Goal: Information Seeking & Learning: Learn about a topic

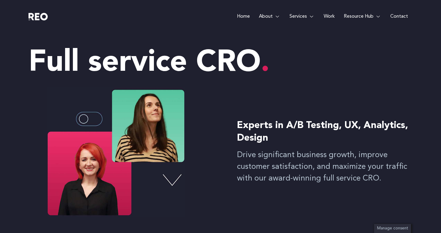
scroll to position [499, 0]
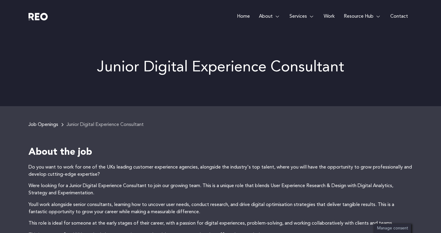
scroll to position [208, 0]
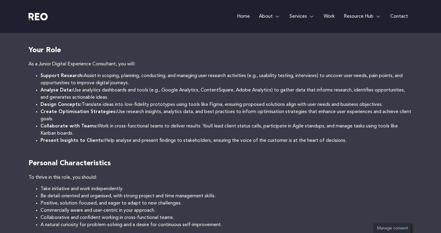
drag, startPoint x: 75, startPoint y: 90, endPoint x: 124, endPoint y: 97, distance: 49.4
click at [124, 97] on li "Analyse Data: Use analytics dashboards and tools (e.g., Google Analytics, Conte…" at bounding box center [227, 94] width 372 height 14
click at [318, 92] on li "Analyse Data: Use analytics dashboards and tools (e.g., Google Analytics, Conte…" at bounding box center [227, 94] width 372 height 14
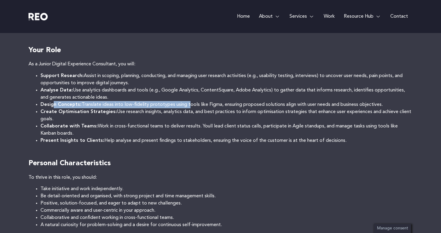
drag, startPoint x: 53, startPoint y: 104, endPoint x: 188, endPoint y: 105, distance: 135.4
click at [188, 105] on li "Design Concepts: Translate ideas into low-fidelity prototypes using tools like …" at bounding box center [227, 104] width 372 height 7
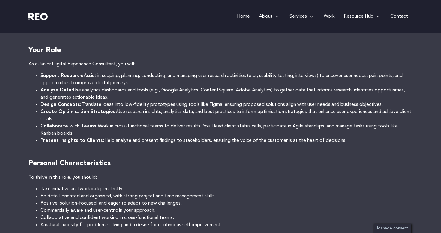
click at [96, 110] on strong "Create Optimisation Strategies:" at bounding box center [79, 112] width 77 height 5
drag, startPoint x: 96, startPoint y: 110, endPoint x: 121, endPoint y: 112, distance: 25.0
click at [121, 112] on li "Create Optimisation Strategies: Use research insights, analytics data, and best…" at bounding box center [227, 115] width 372 height 14
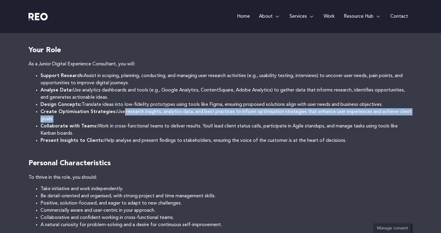
drag, startPoint x: 121, startPoint y: 112, endPoint x: 186, endPoint y: 121, distance: 65.8
click at [186, 121] on li "Create Optimisation Strategies: Use research insights, analytics data, and best…" at bounding box center [227, 115] width 372 height 14
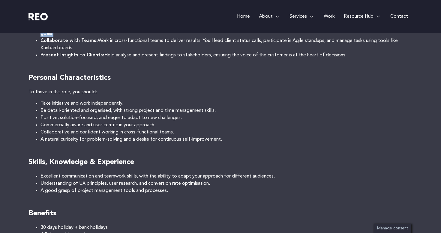
scroll to position [294, 0]
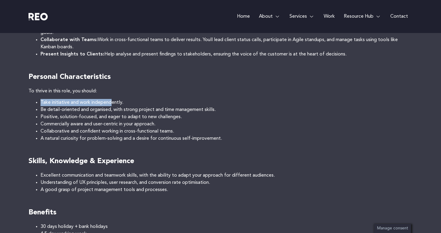
drag, startPoint x: 36, startPoint y: 101, endPoint x: 111, endPoint y: 104, distance: 75.7
click at [111, 104] on li "Take initiative and work independently." at bounding box center [227, 102] width 372 height 7
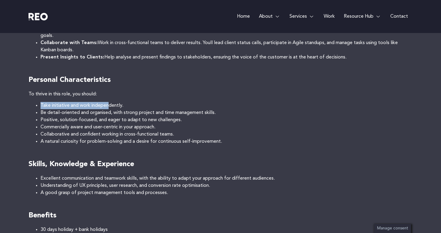
scroll to position [290, 0]
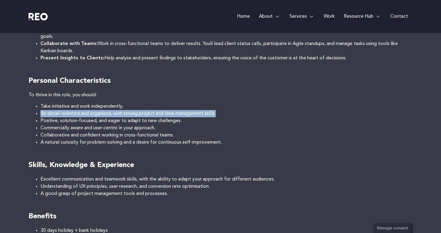
drag, startPoint x: 41, startPoint y: 112, endPoint x: 117, endPoint y: 116, distance: 76.6
click at [117, 116] on ul "Take initiative and work independently. Be detail-oriented and organised, with …" at bounding box center [221, 124] width 384 height 43
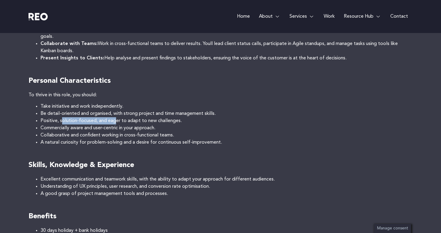
drag, startPoint x: 61, startPoint y: 117, endPoint x: 117, endPoint y: 117, distance: 56.1
click at [117, 118] on li "Positive, solution-focused, and eager to adapt to new challenges." at bounding box center [227, 120] width 372 height 7
click at [117, 117] on li "Positive, solution-focused, and eager to adapt to new challenges." at bounding box center [227, 120] width 372 height 7
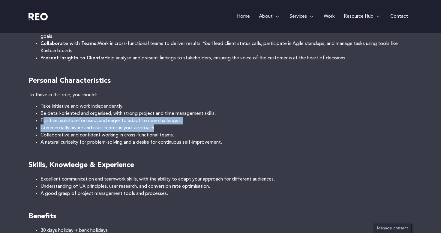
drag, startPoint x: 44, startPoint y: 121, endPoint x: 157, endPoint y: 125, distance: 112.6
click at [157, 125] on ul "Take initiative and work independently. Be detail-oriented and organised, with …" at bounding box center [221, 124] width 384 height 43
click at [157, 125] on li "Commercially aware and user-centric in your approach." at bounding box center [227, 128] width 372 height 7
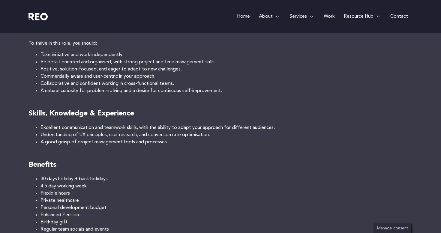
scroll to position [342, 0]
drag, startPoint x: 59, startPoint y: 90, endPoint x: 112, endPoint y: 92, distance: 52.6
click at [112, 92] on li "A natural curiosity for problem-solving and a desire for continuous self-improv…" at bounding box center [227, 90] width 372 height 7
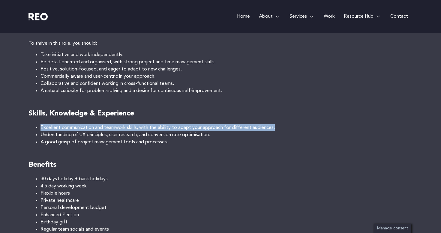
drag, startPoint x: 61, startPoint y: 130, endPoint x: 79, endPoint y: 122, distance: 19.4
click at [79, 122] on div "Do you want to work for one of the UKs leading customer experience agencies, al…" at bounding box center [221, 31] width 384 height 418
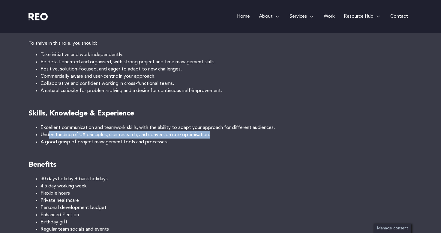
drag, startPoint x: 50, startPoint y: 134, endPoint x: 214, endPoint y: 133, distance: 164.5
click at [215, 133] on li "Understanding of UX principles, user research, and conversion rate optimisation." at bounding box center [227, 134] width 372 height 7
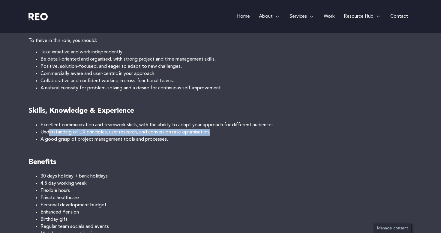
scroll to position [345, 0]
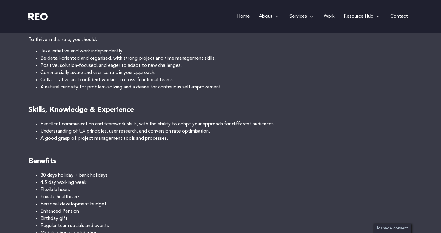
click at [146, 143] on div "Do you want to work for one of the UKs leading customer experience agencies, al…" at bounding box center [221, 27] width 384 height 418
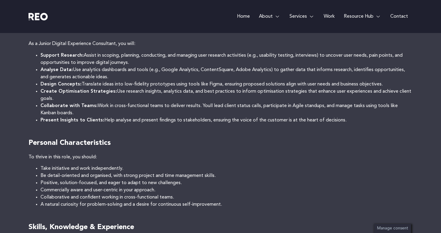
scroll to position [215, 0]
